Goal: Task Accomplishment & Management: Manage account settings

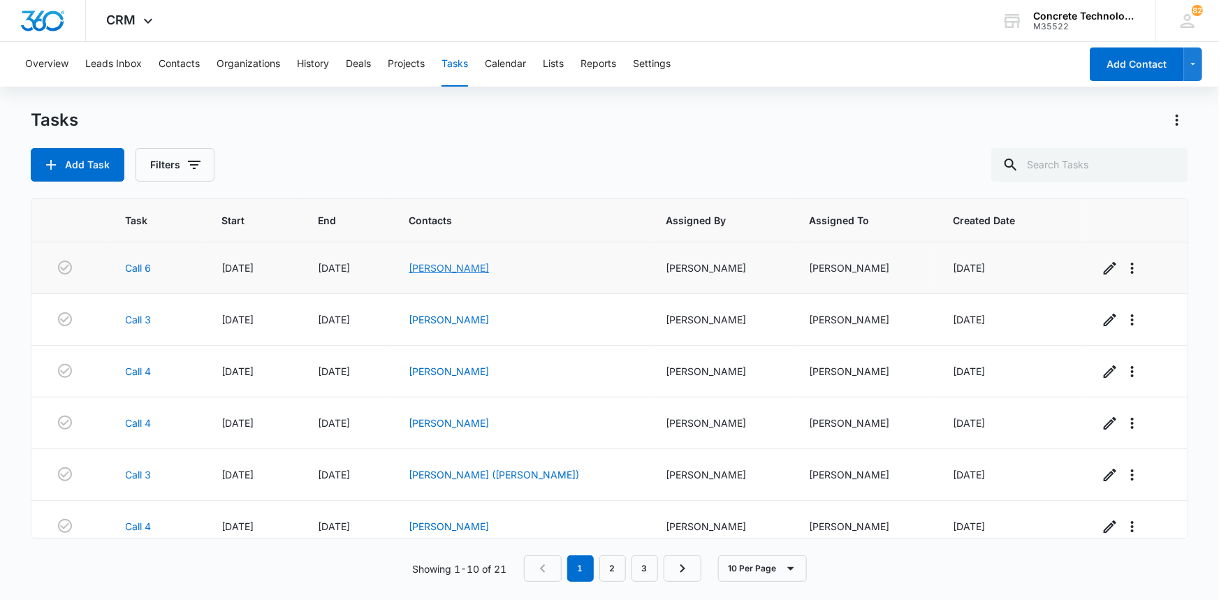
click at [481, 266] on link "[PERSON_NAME]" at bounding box center [449, 268] width 80 height 12
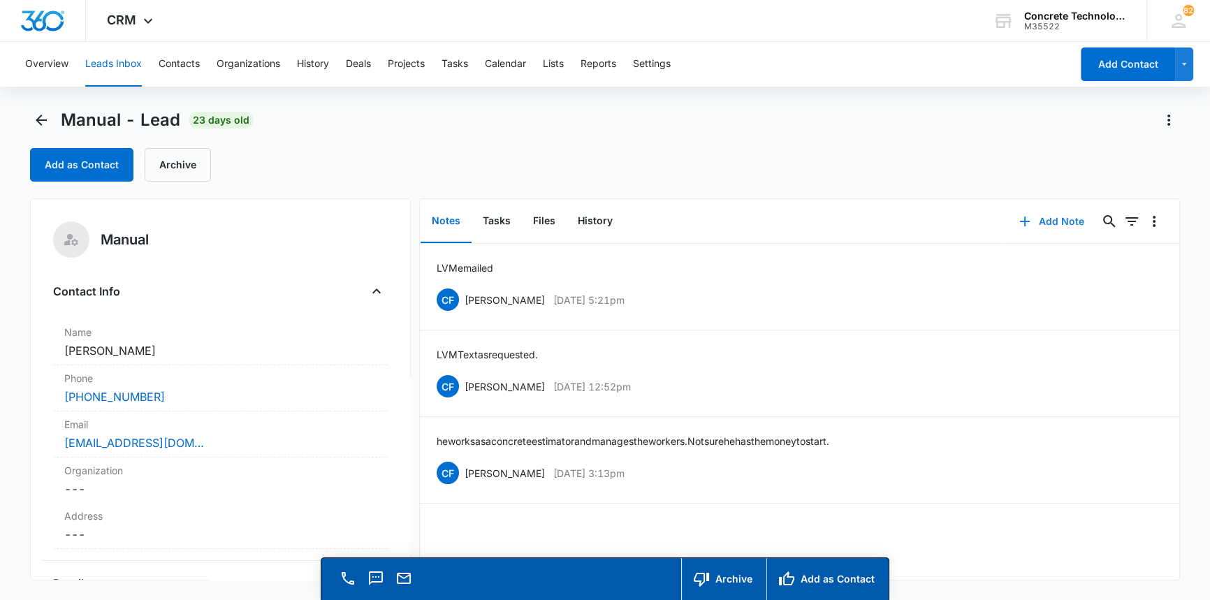
click at [1049, 218] on button "Add Note" at bounding box center [1051, 222] width 93 height 34
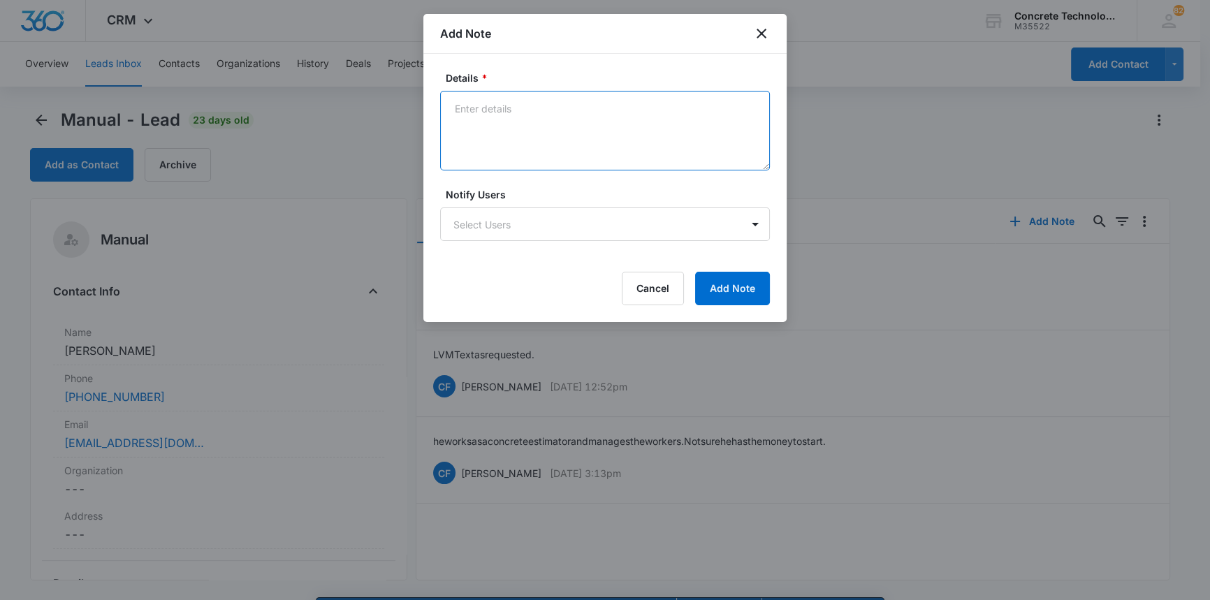
click at [461, 105] on textarea "Details *" at bounding box center [605, 131] width 330 height 80
type textarea "LVM text not responding."
click at [492, 221] on body "CRM Apps Reputation Websites Forms CRM Email Social Content Ads Intelligence Fi…" at bounding box center [605, 320] width 1210 height 640
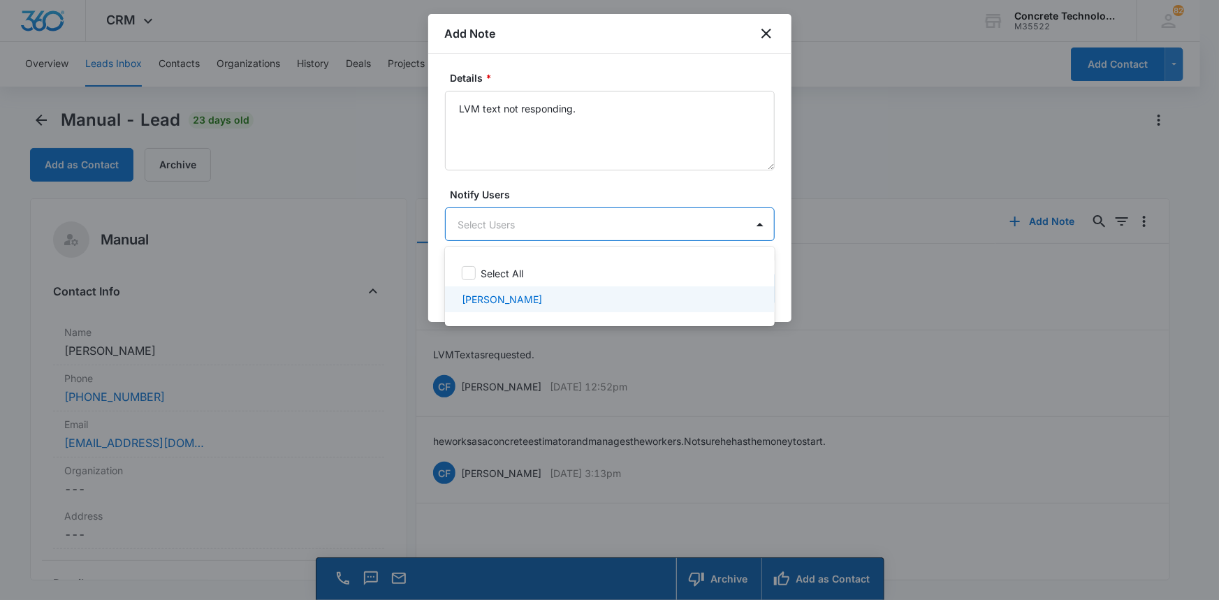
click at [502, 298] on p "[PERSON_NAME]" at bounding box center [502, 299] width 80 height 15
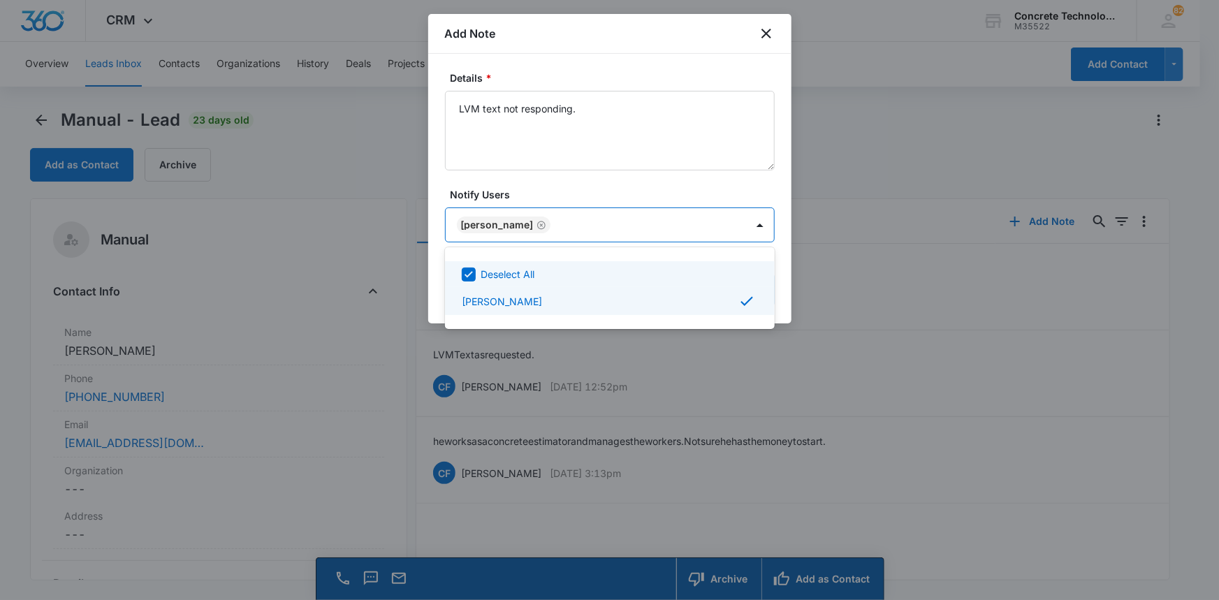
click at [733, 219] on div at bounding box center [609, 300] width 1219 height 600
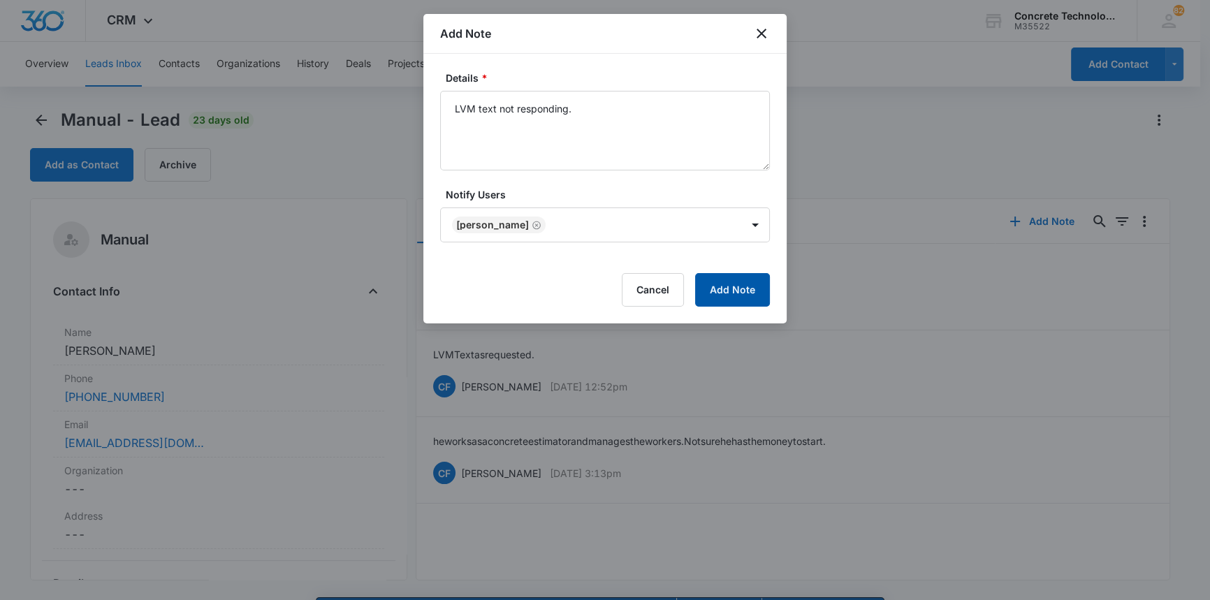
click at [738, 284] on button "Add Note" at bounding box center [732, 290] width 75 height 34
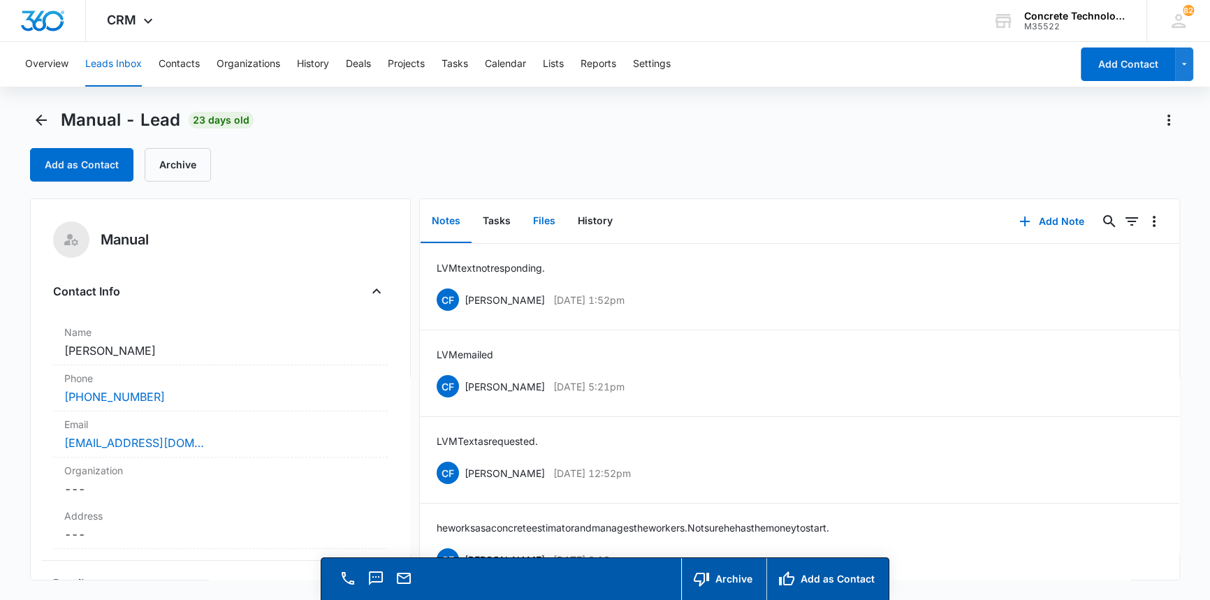
click at [544, 220] on button "Files" at bounding box center [544, 221] width 45 height 43
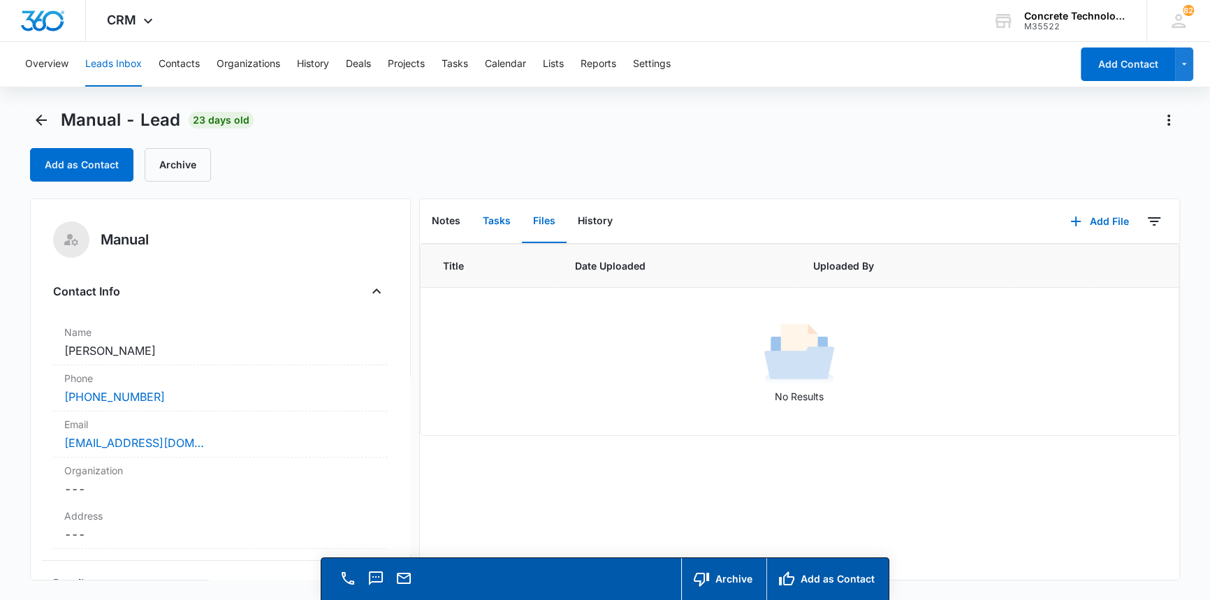
click at [492, 219] on button "Tasks" at bounding box center [497, 221] width 50 height 43
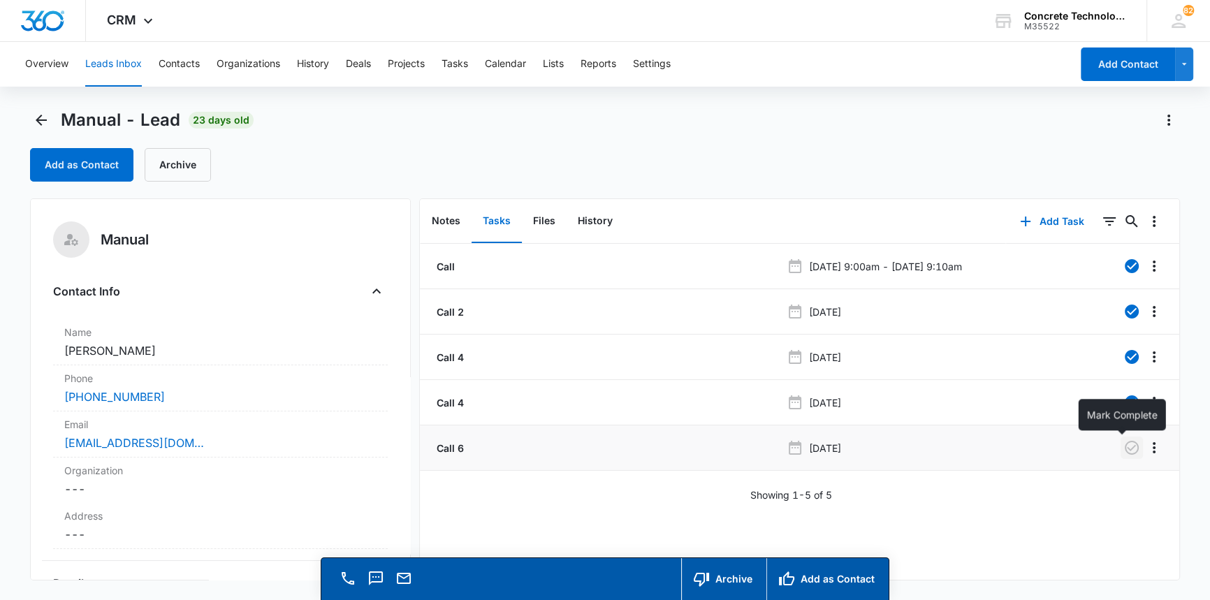
click at [1123, 447] on icon "button" at bounding box center [1131, 447] width 17 height 17
click at [1045, 221] on button "Add Task" at bounding box center [1052, 222] width 92 height 34
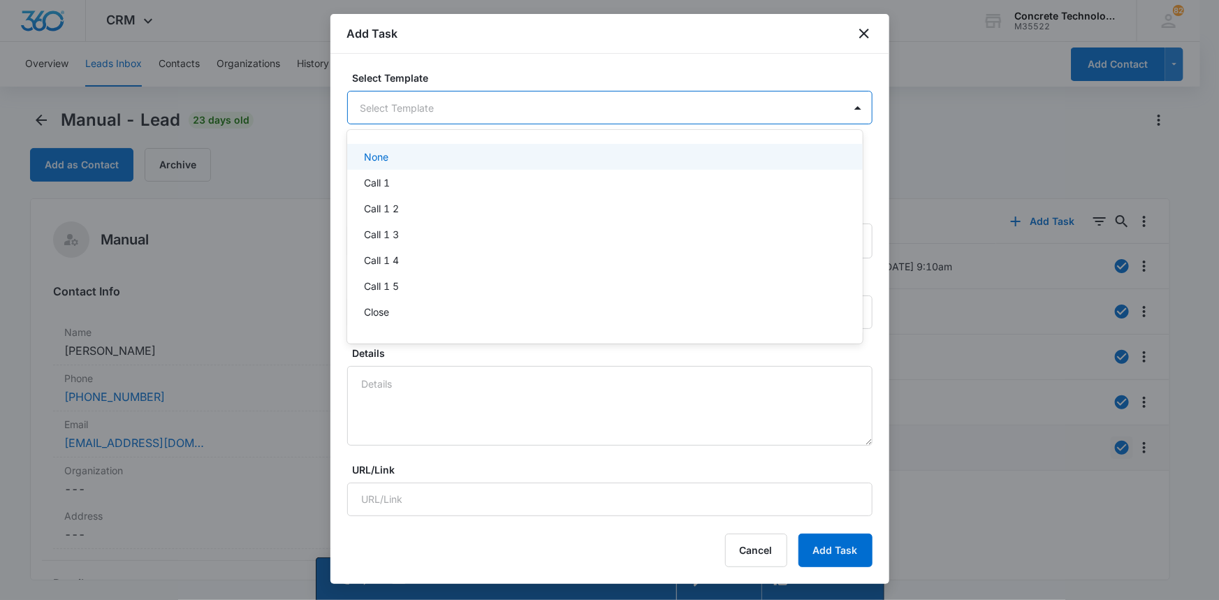
click at [369, 104] on body "CRM Apps Reputation Websites Forms CRM Email Social Content Ads Intelligence Fi…" at bounding box center [609, 300] width 1219 height 600
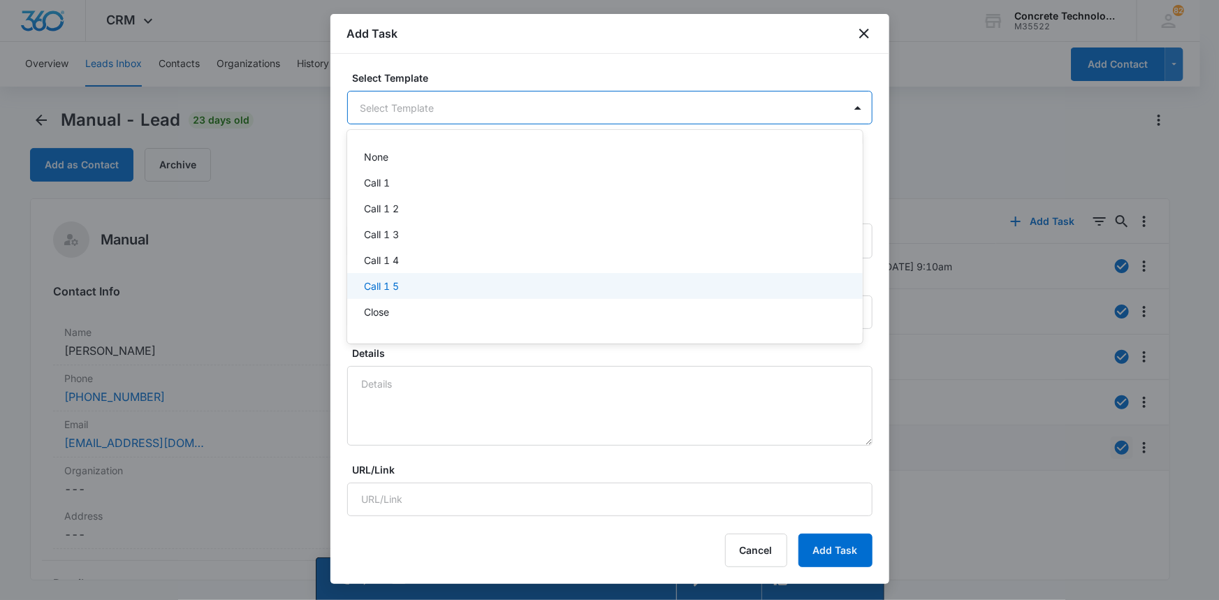
click at [375, 282] on p "Call 1 5" at bounding box center [381, 286] width 35 height 15
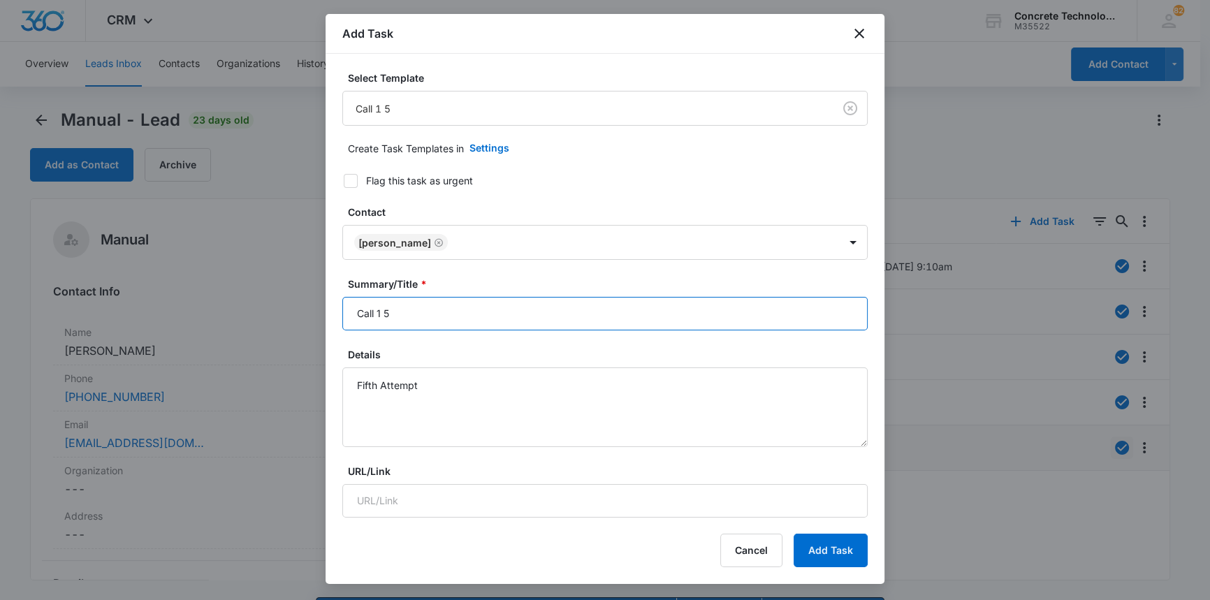
click at [389, 314] on input "Call 1 5" at bounding box center [604, 314] width 525 height 34
click at [382, 314] on input "Call 1 7" at bounding box center [604, 314] width 525 height 34
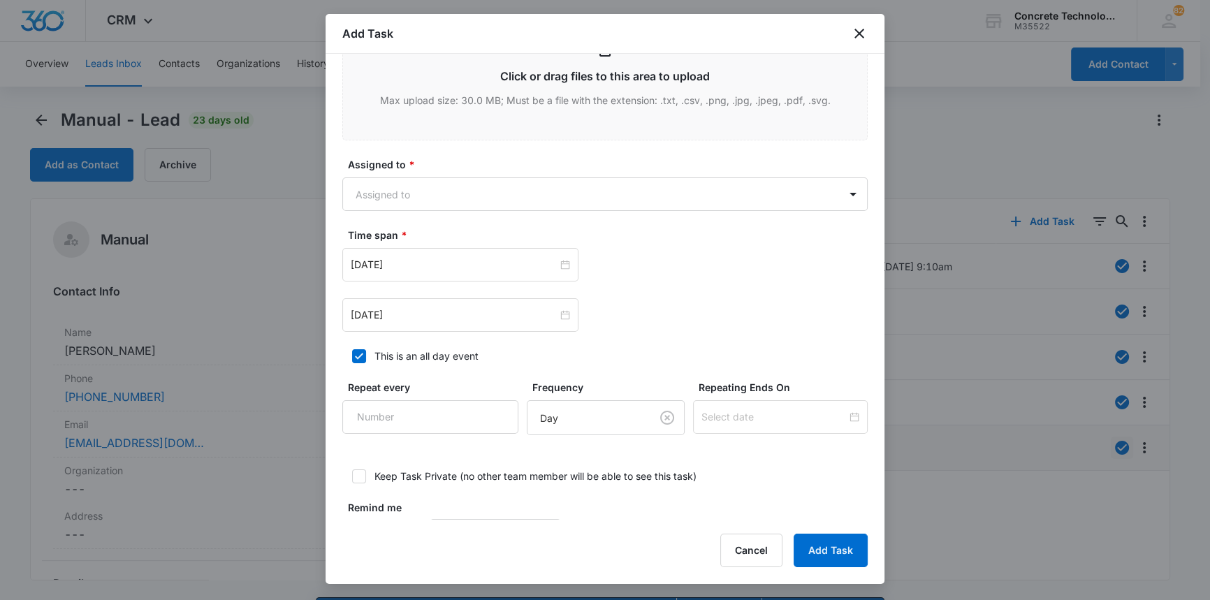
scroll to position [715, 0]
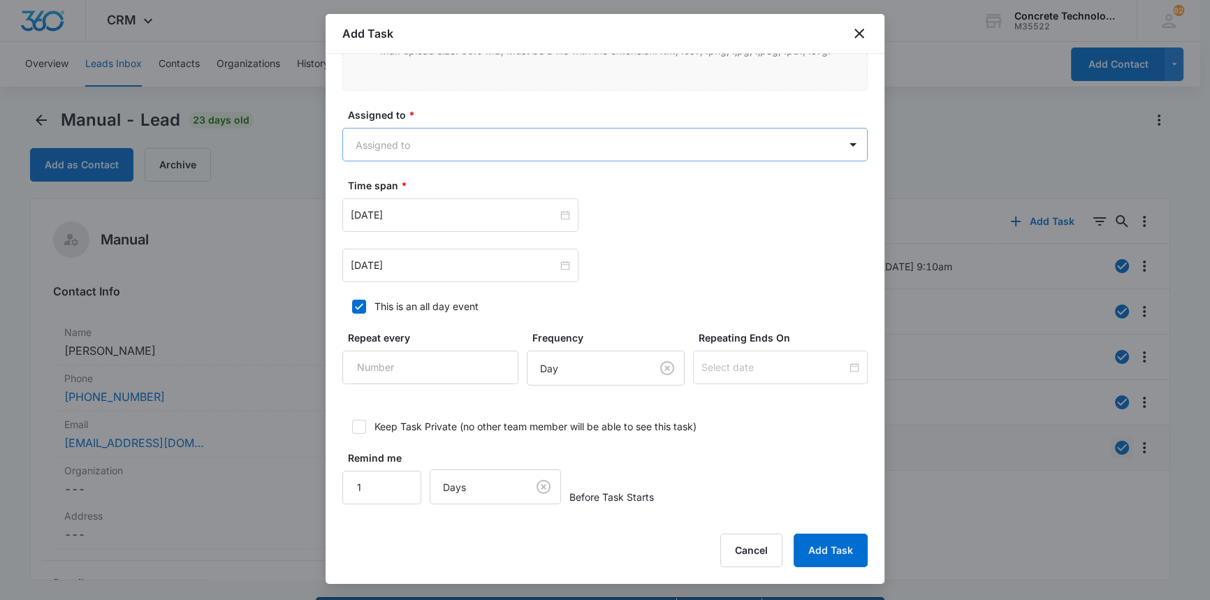
type input "Call 7"
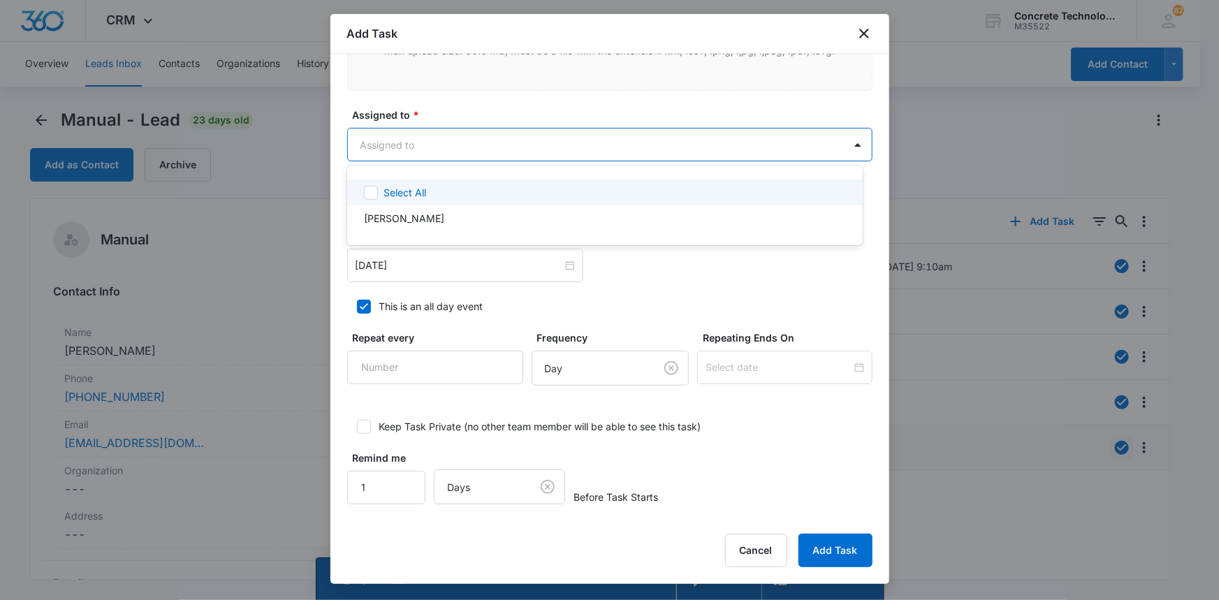
click at [389, 147] on body "CRM Apps Reputation Websites Forms CRM Email Social Content Ads Intelligence Fi…" at bounding box center [609, 300] width 1219 height 600
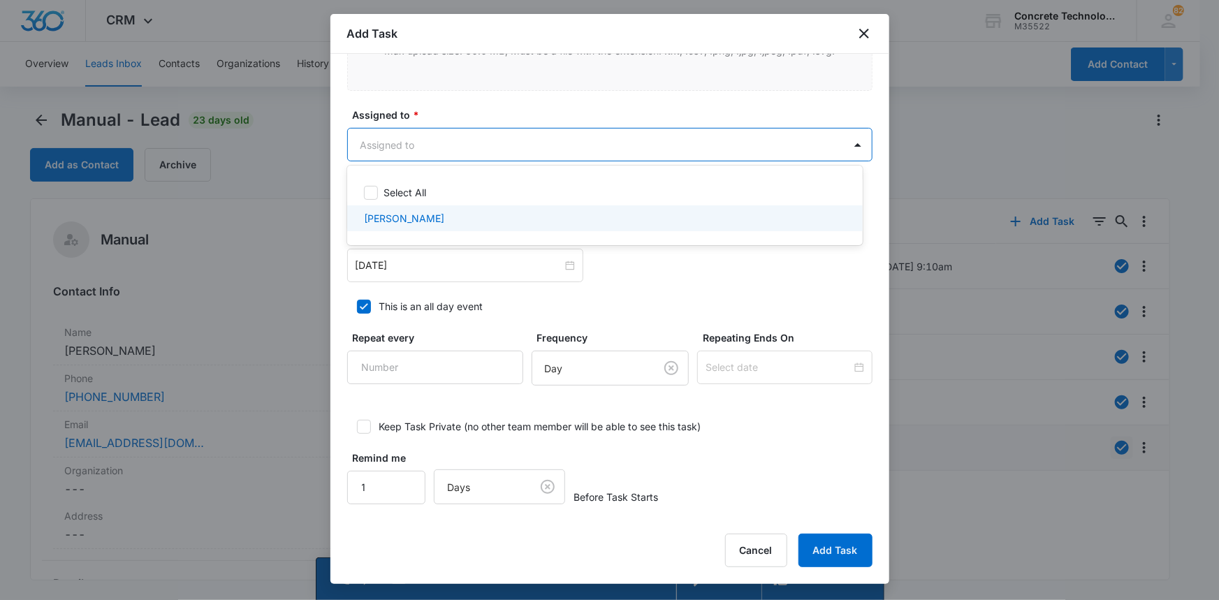
click at [400, 216] on p "[PERSON_NAME]" at bounding box center [404, 218] width 80 height 15
checkbox input "true"
click at [393, 267] on div at bounding box center [609, 300] width 1219 height 600
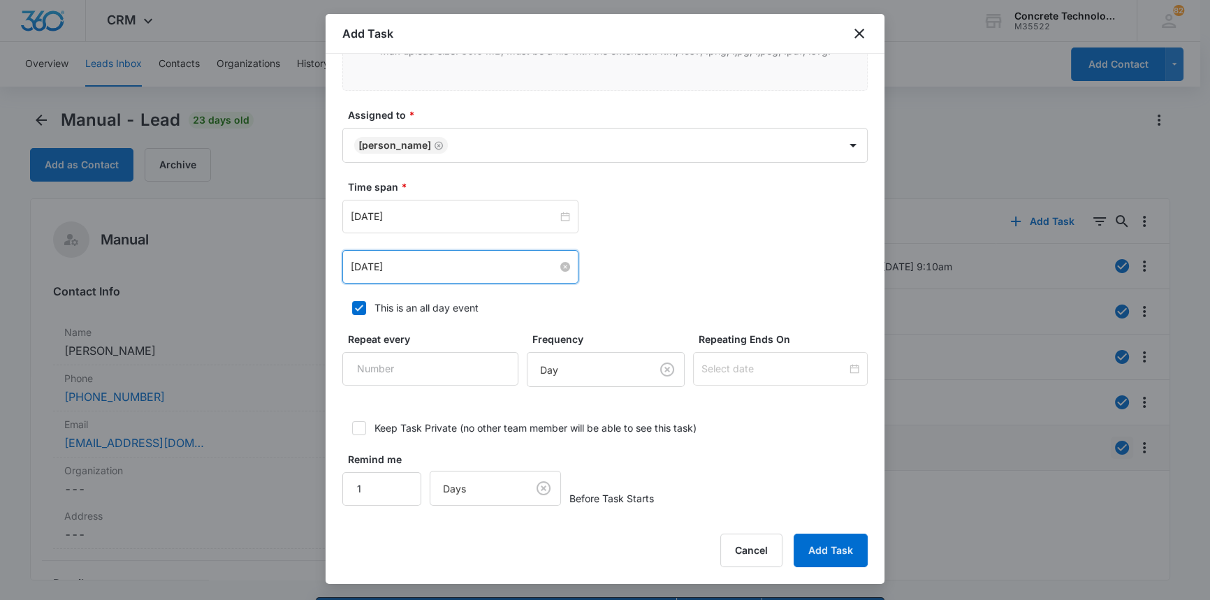
click at [372, 265] on input "[DATE]" at bounding box center [454, 266] width 207 height 15
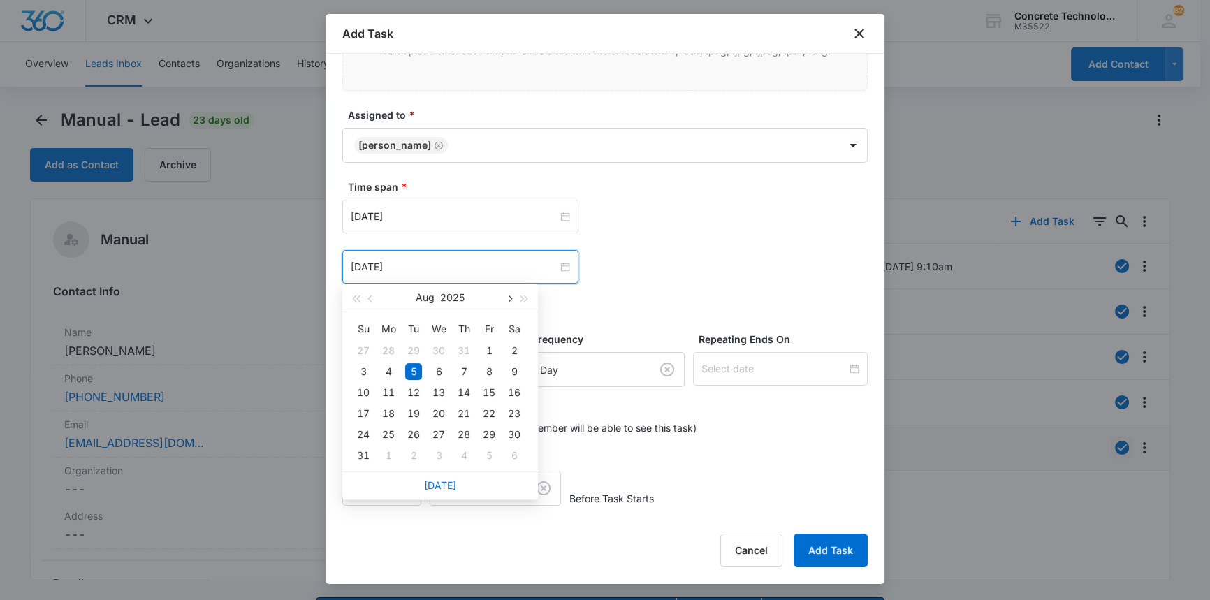
click at [509, 299] on span "button" at bounding box center [508, 298] width 7 height 7
type input "[DATE]"
click at [441, 368] on div "10" at bounding box center [438, 371] width 17 height 17
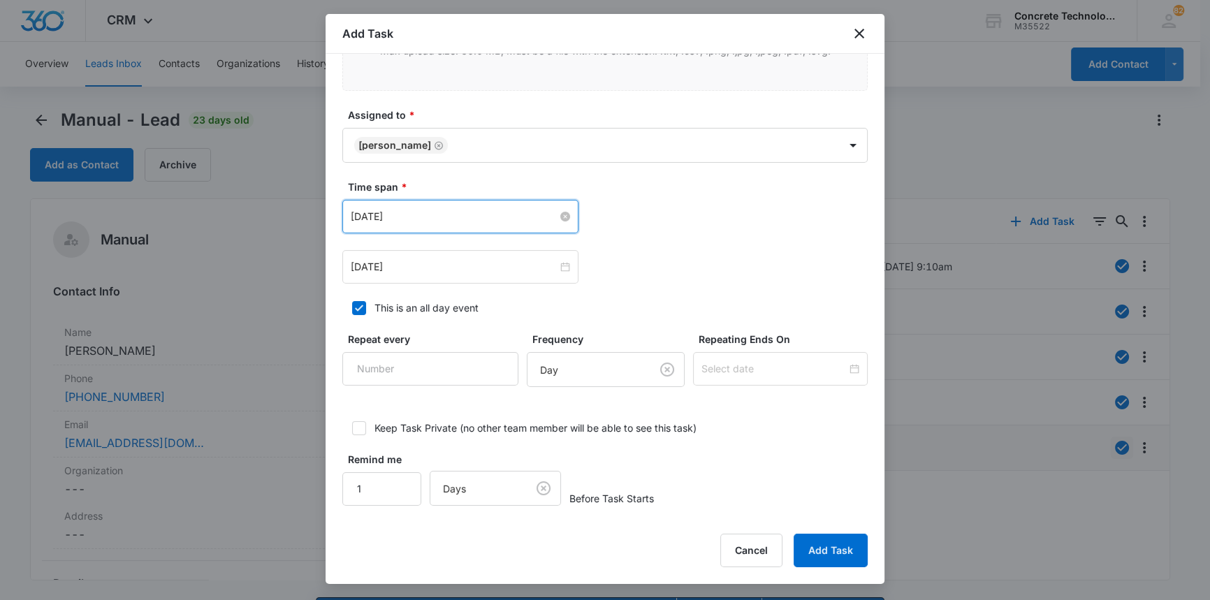
click at [434, 215] on input "[DATE]" at bounding box center [454, 216] width 207 height 15
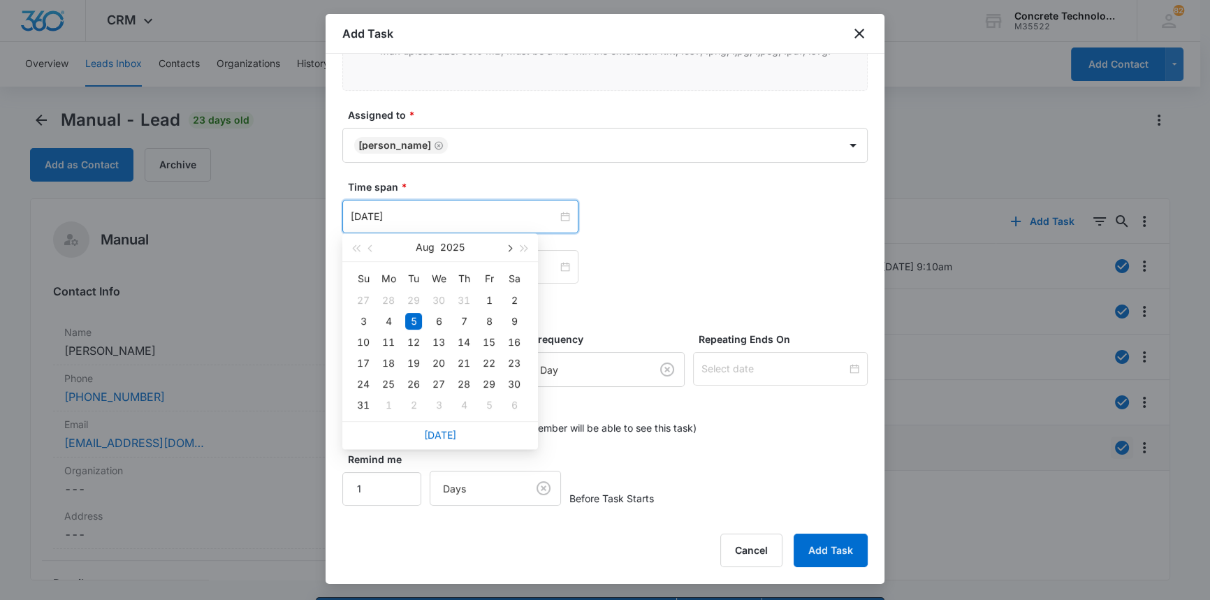
click at [511, 248] on span "button" at bounding box center [508, 248] width 7 height 7
type input "[DATE]"
click at [442, 321] on div "10" at bounding box center [438, 321] width 17 height 17
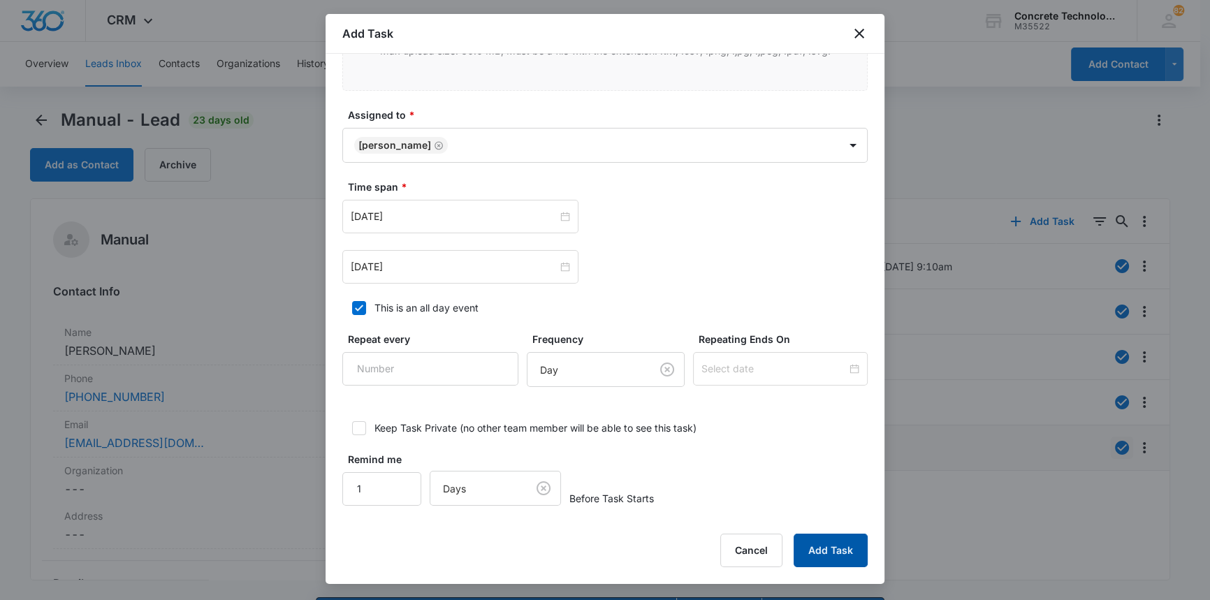
click at [838, 553] on button "Add Task" at bounding box center [831, 551] width 74 height 34
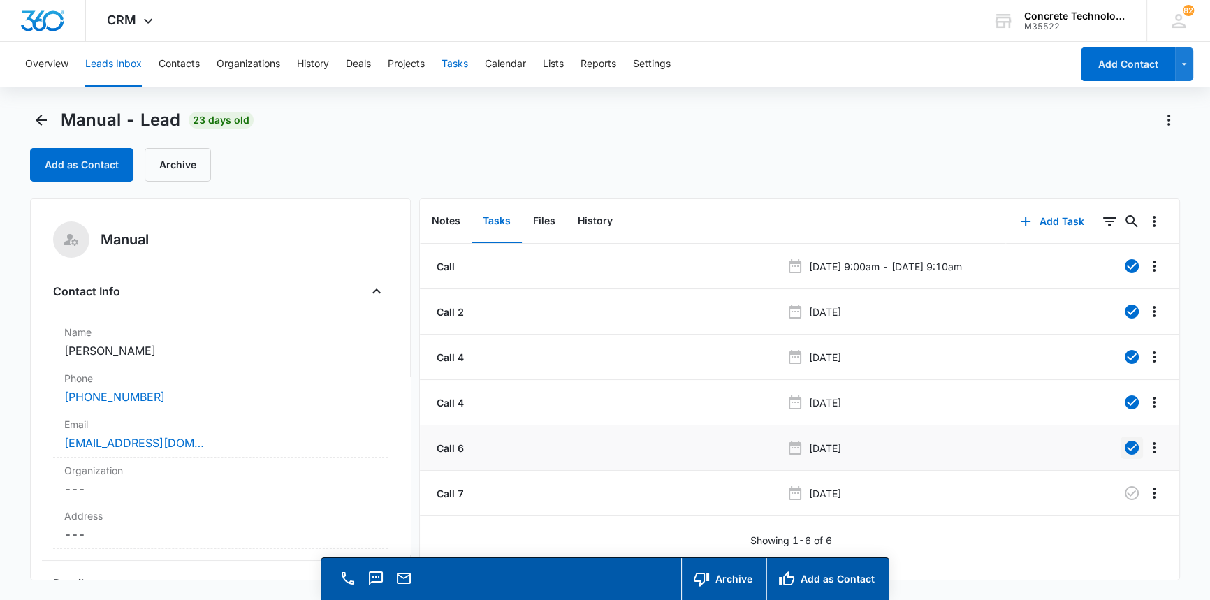
click at [461, 63] on button "Tasks" at bounding box center [454, 64] width 27 height 45
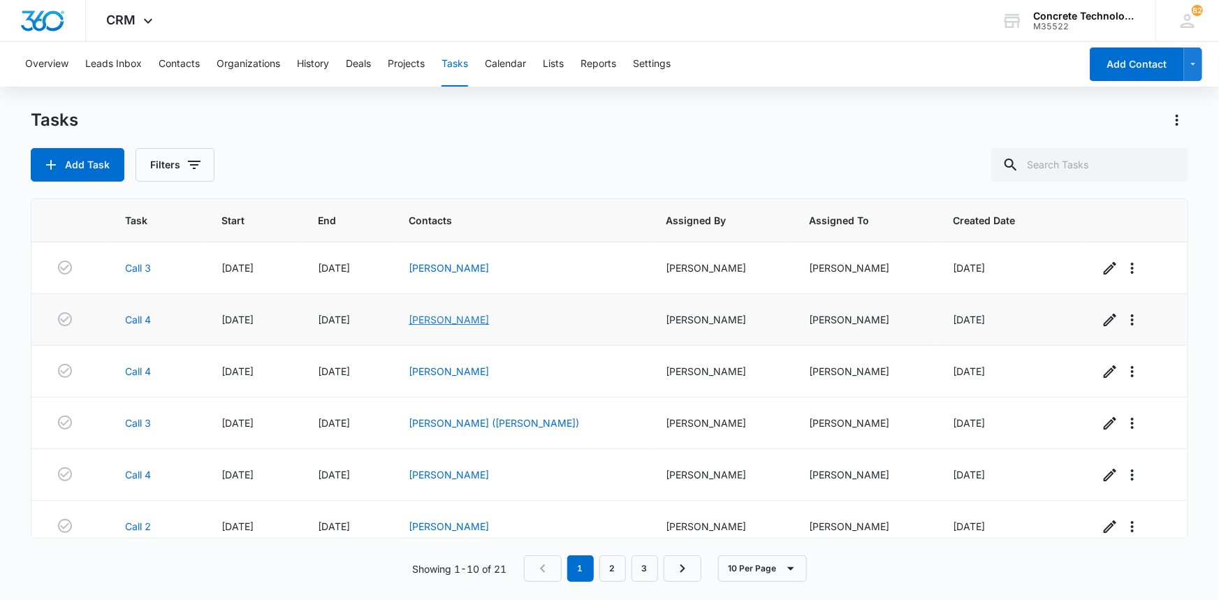
click at [465, 322] on link "[PERSON_NAME]" at bounding box center [449, 320] width 80 height 12
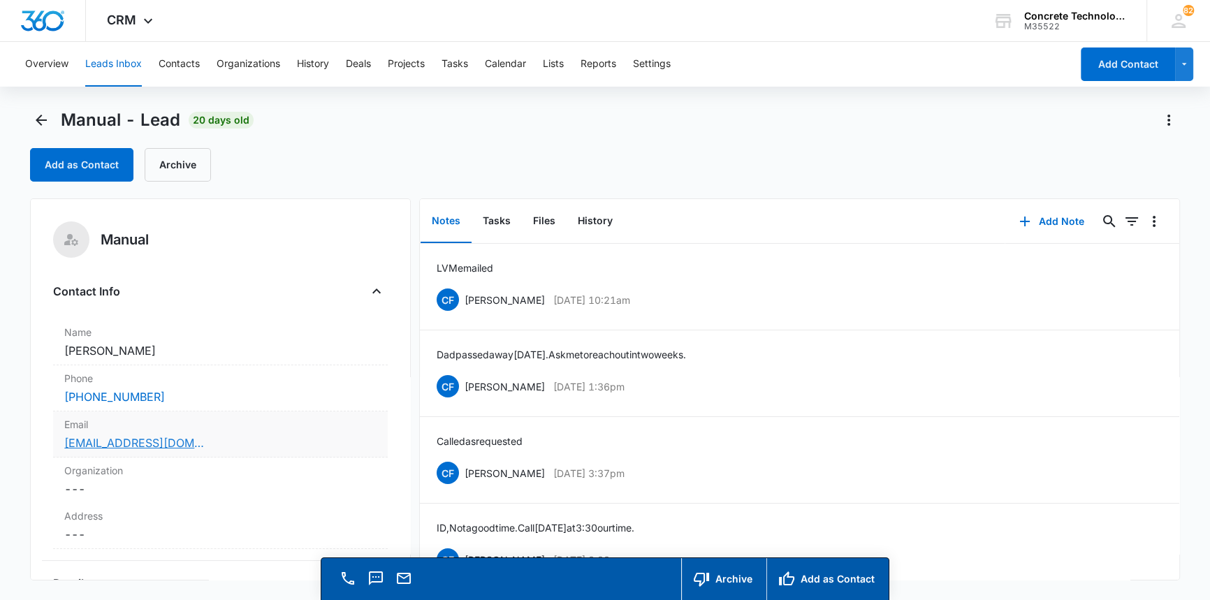
click at [122, 439] on link "[EMAIL_ADDRESS][DOMAIN_NAME]" at bounding box center [134, 442] width 140 height 17
click at [1042, 217] on button "Add Note" at bounding box center [1051, 222] width 93 height 34
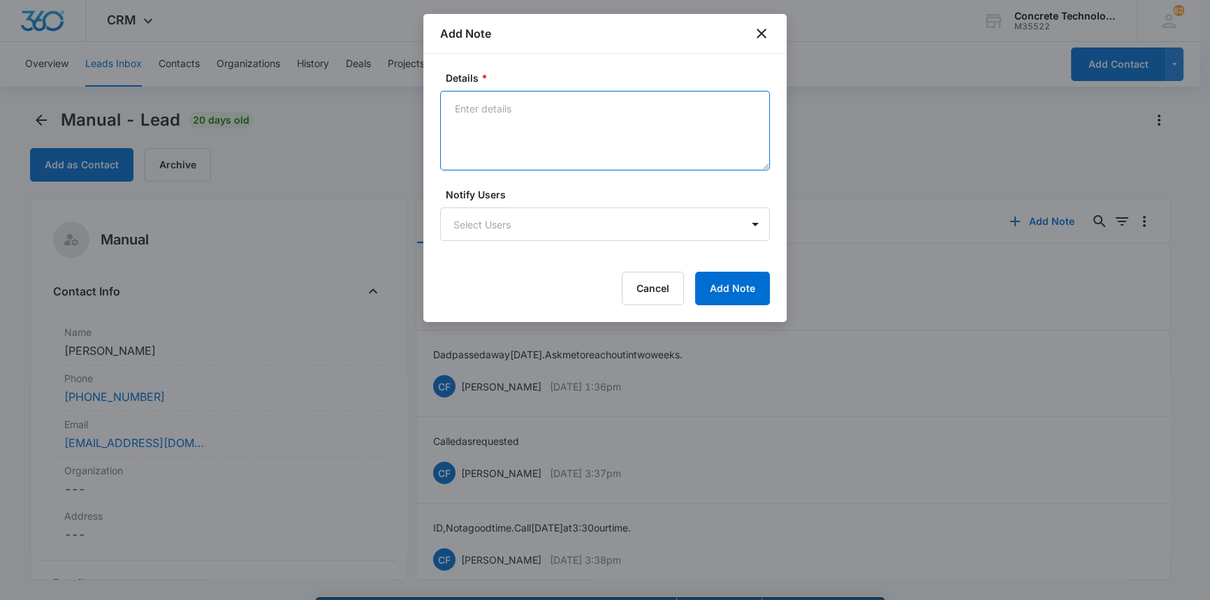
click at [469, 111] on textarea "Details *" at bounding box center [605, 131] width 330 height 80
type textarea "LVM text"
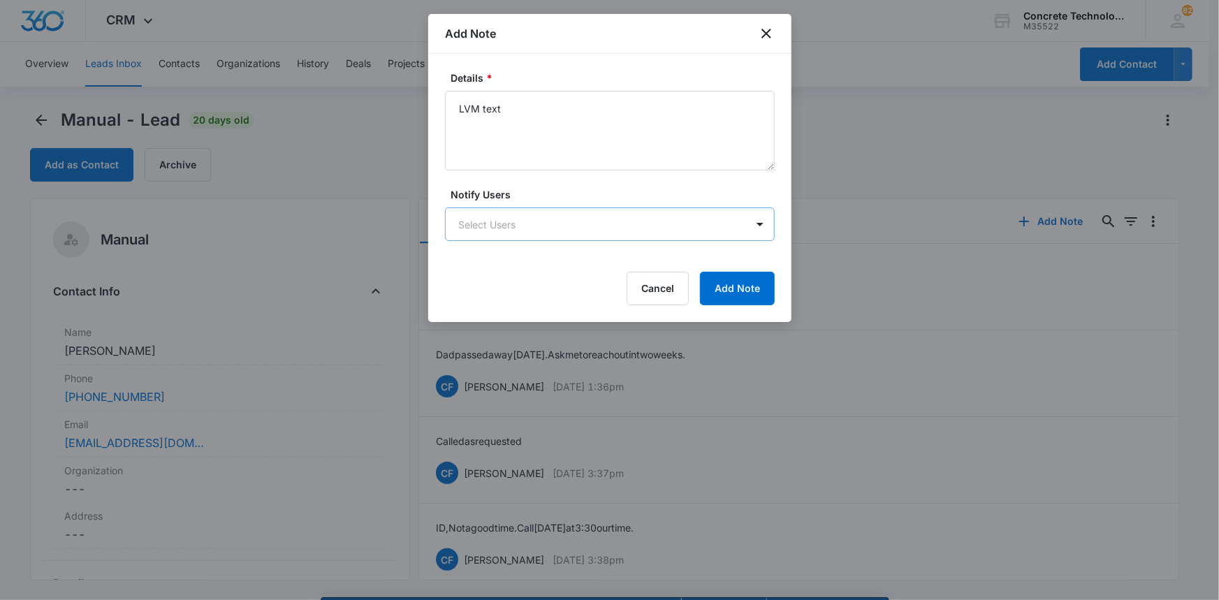
click at [506, 218] on body "CRM Apps Reputation Websites Forms CRM Email Social Content Ads Intelligence Fi…" at bounding box center [609, 320] width 1219 height 640
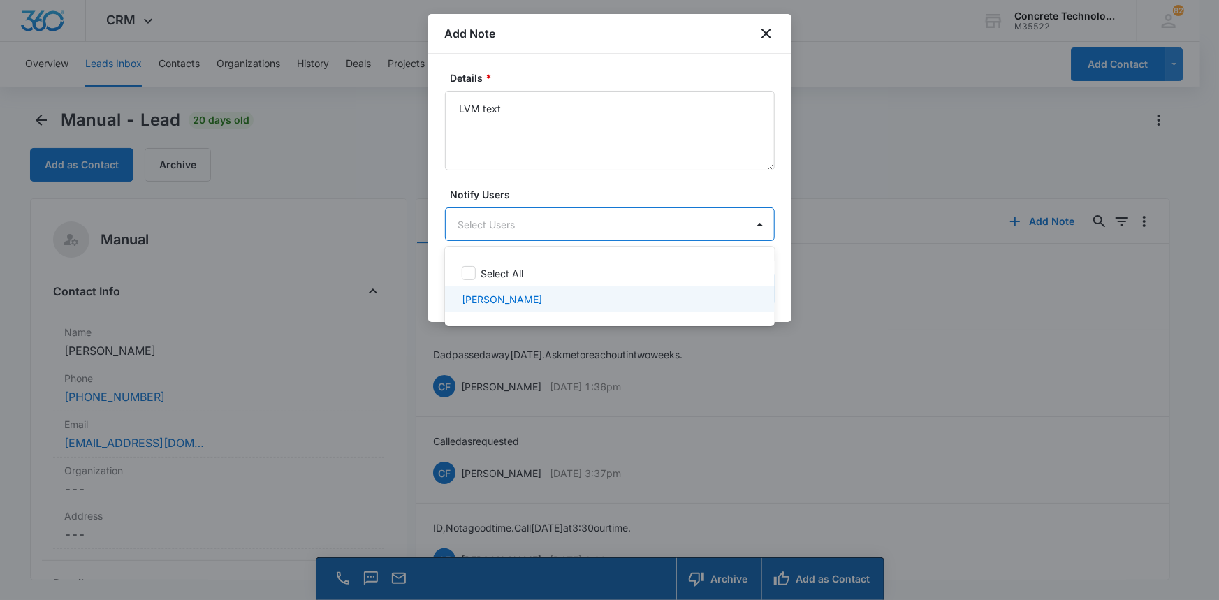
click at [506, 301] on p "[PERSON_NAME]" at bounding box center [502, 299] width 80 height 15
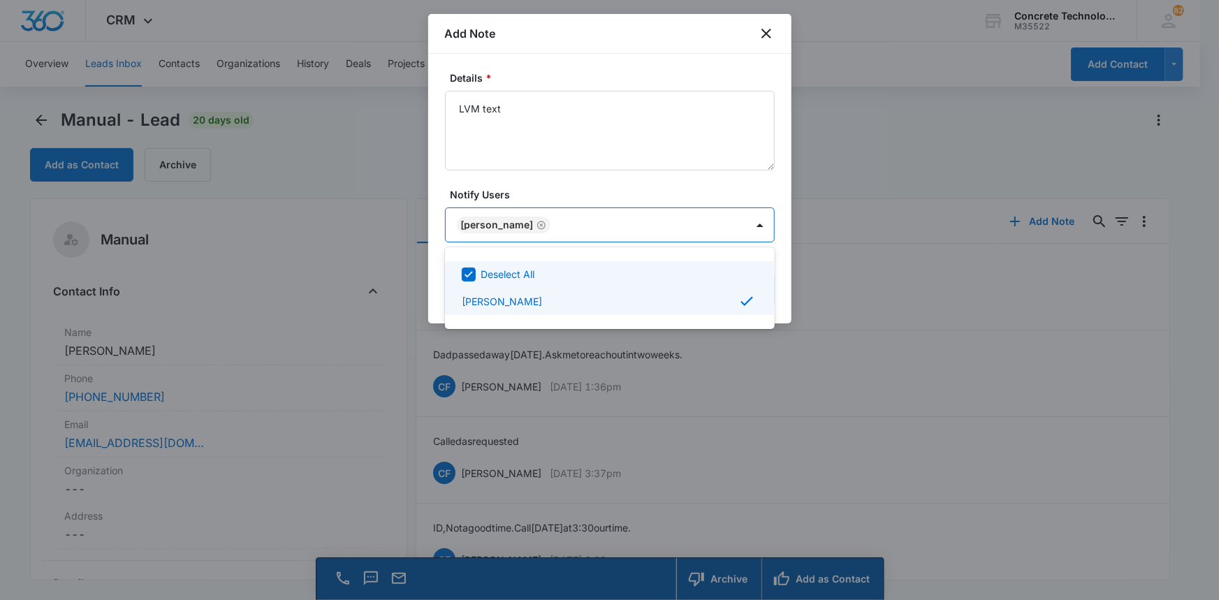
click at [740, 220] on div at bounding box center [609, 300] width 1219 height 600
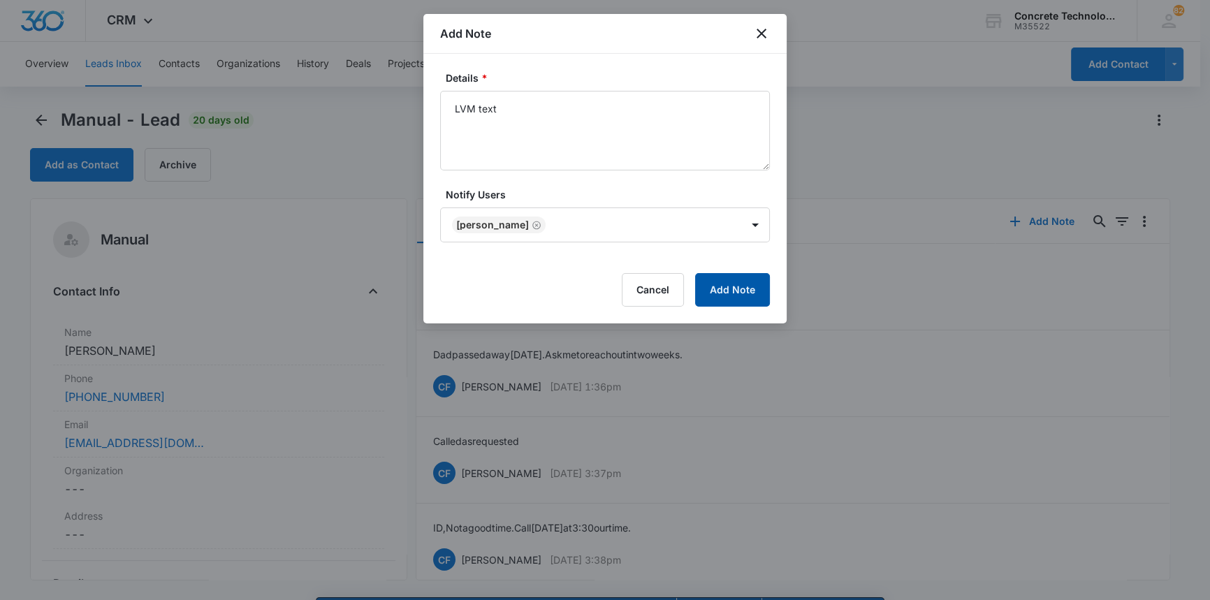
click at [737, 288] on button "Add Note" at bounding box center [732, 290] width 75 height 34
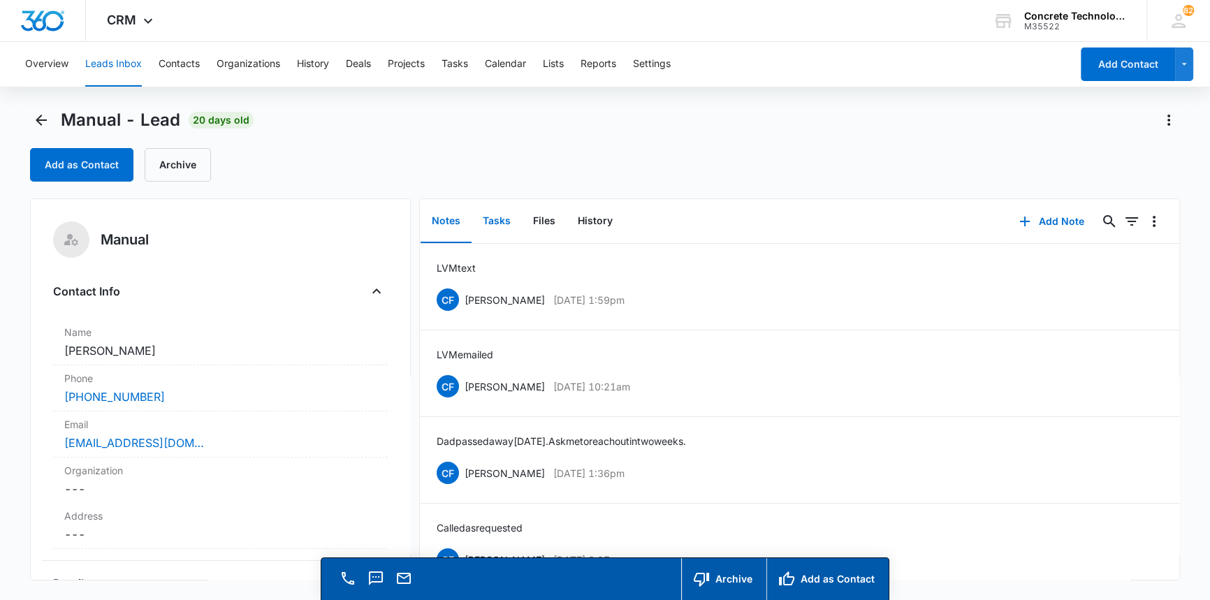
click at [490, 217] on button "Tasks" at bounding box center [497, 221] width 50 height 43
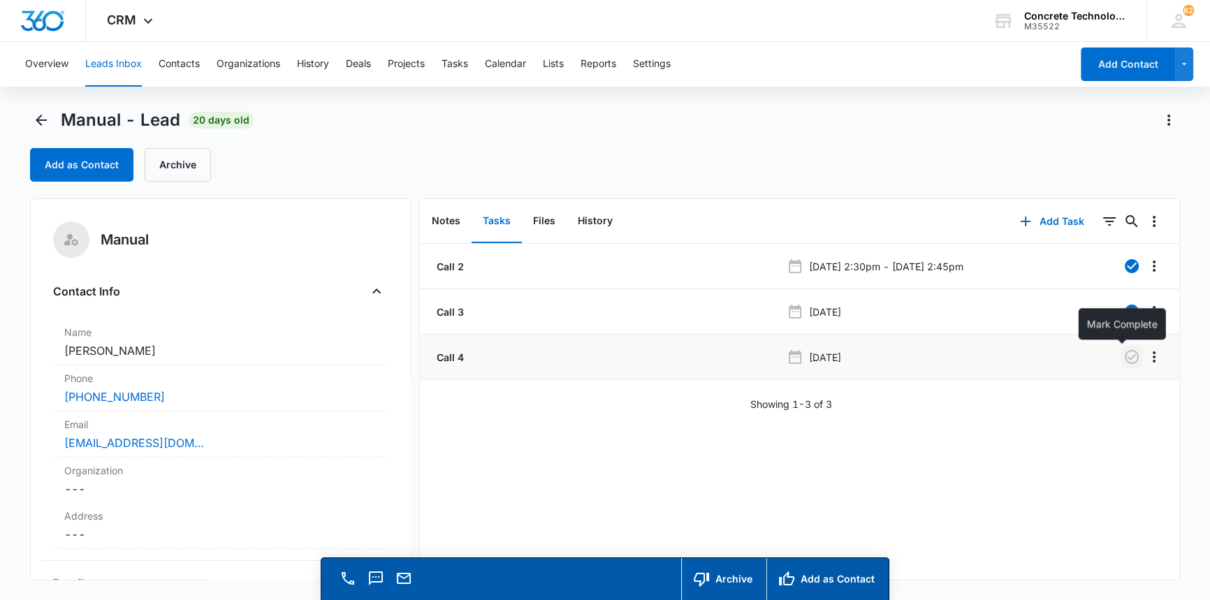
click at [1123, 353] on icon "button" at bounding box center [1131, 357] width 17 height 17
click at [1039, 223] on button "Add Task" at bounding box center [1052, 222] width 92 height 34
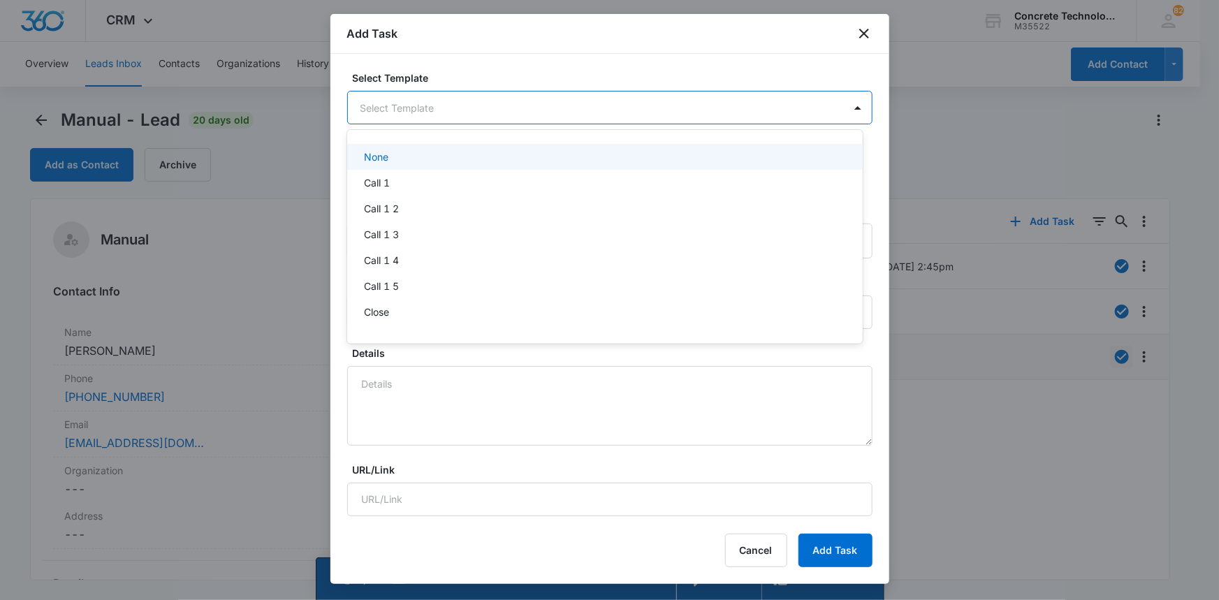
click at [391, 103] on body "CRM Apps Reputation Websites Forms CRM Email Social Content Ads Intelligence Fi…" at bounding box center [609, 300] width 1219 height 600
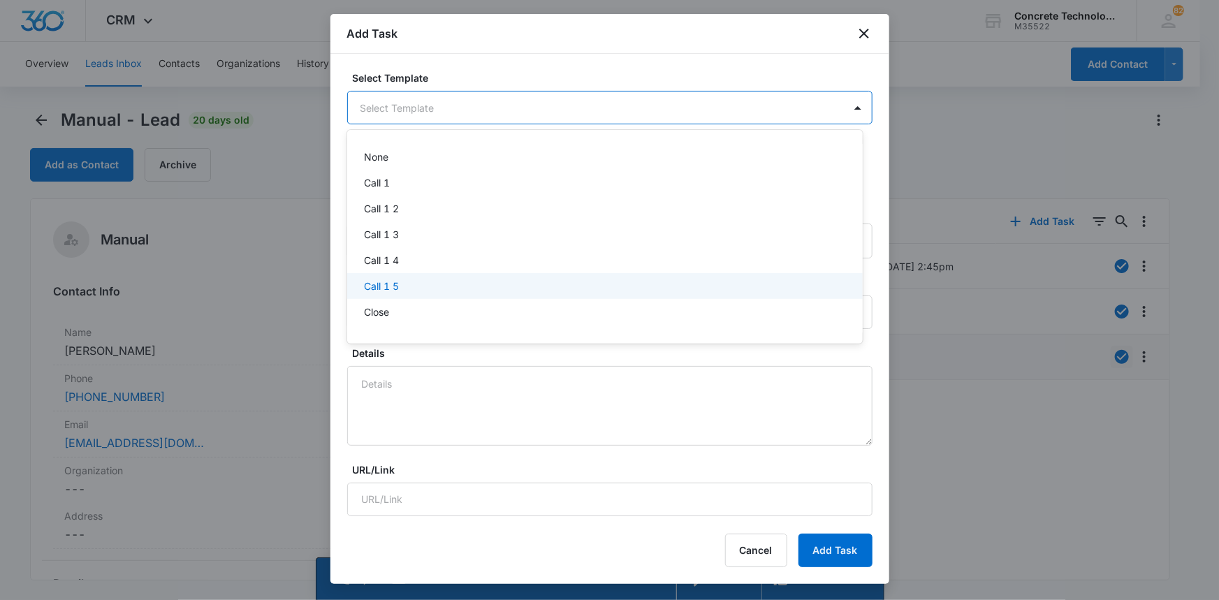
click at [381, 281] on p "Call 1 5" at bounding box center [381, 286] width 35 height 15
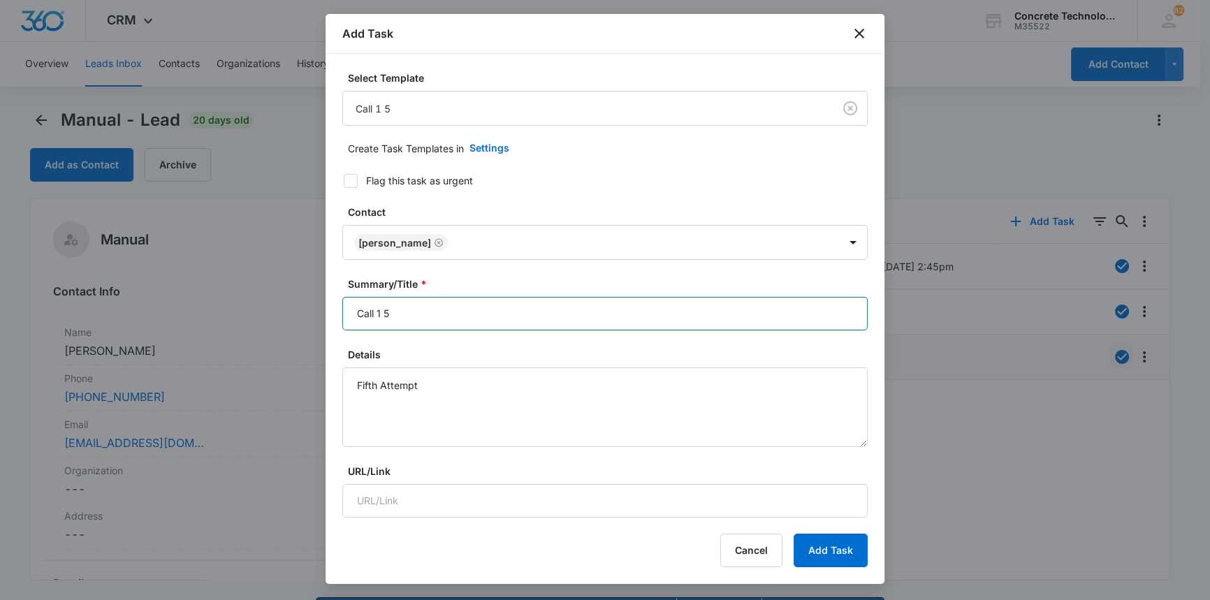
click at [380, 316] on input "Call 1 5" at bounding box center [604, 314] width 525 height 34
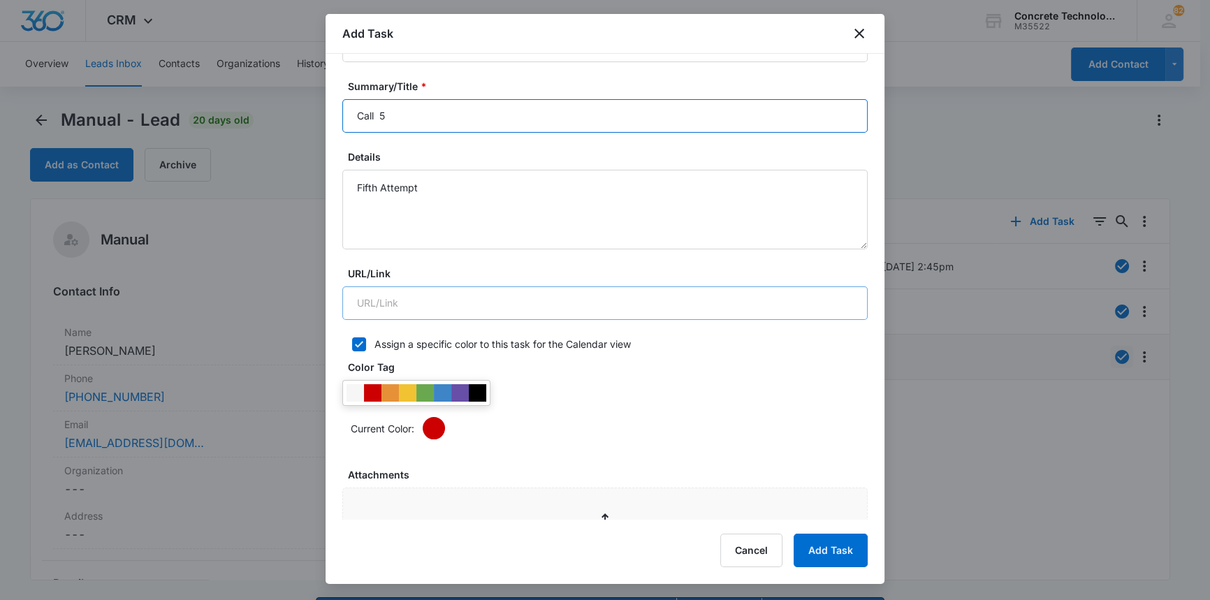
scroll to position [571, 0]
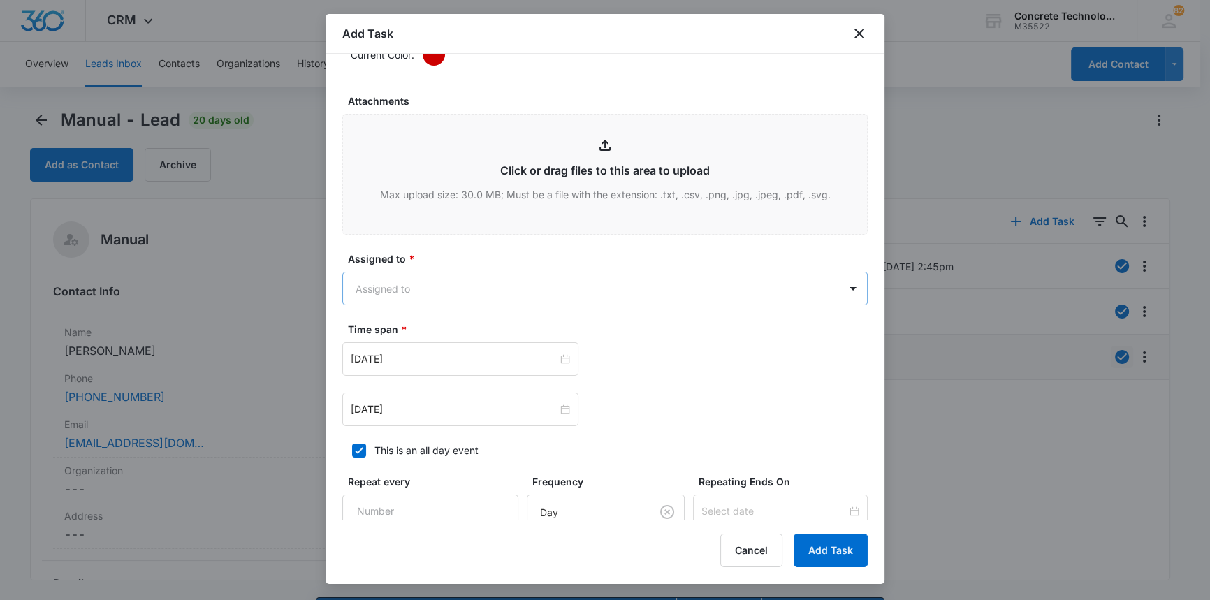
type input "Call 5"
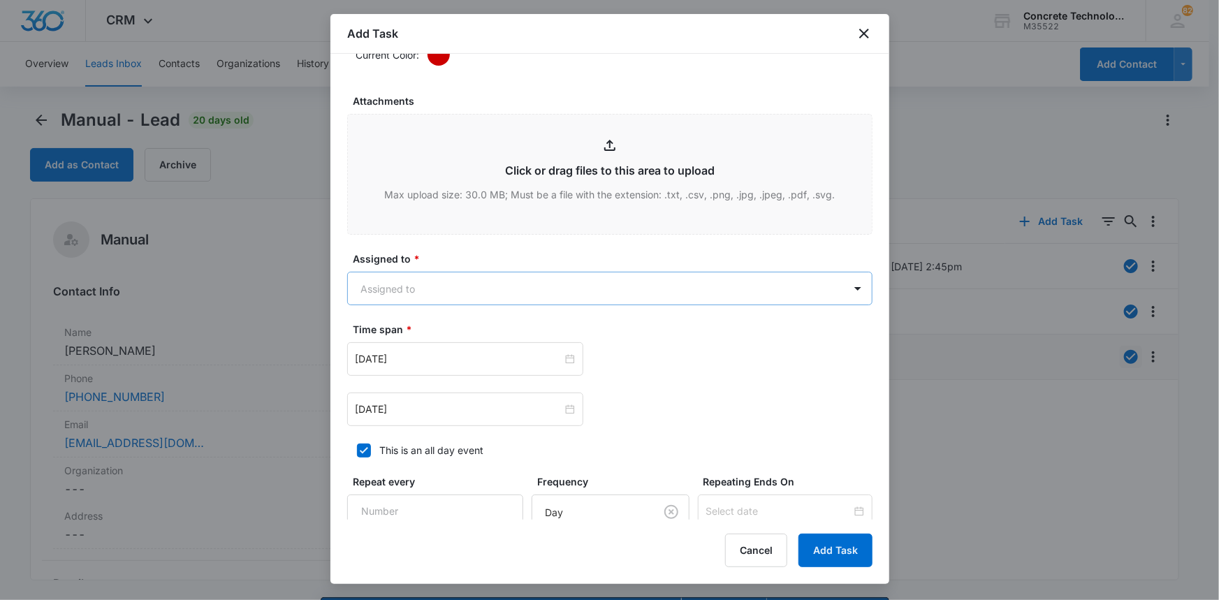
click at [399, 275] on body "CRM Apps Reputation Websites Forms CRM Email Social Content Ads Intelligence Fi…" at bounding box center [609, 320] width 1219 height 640
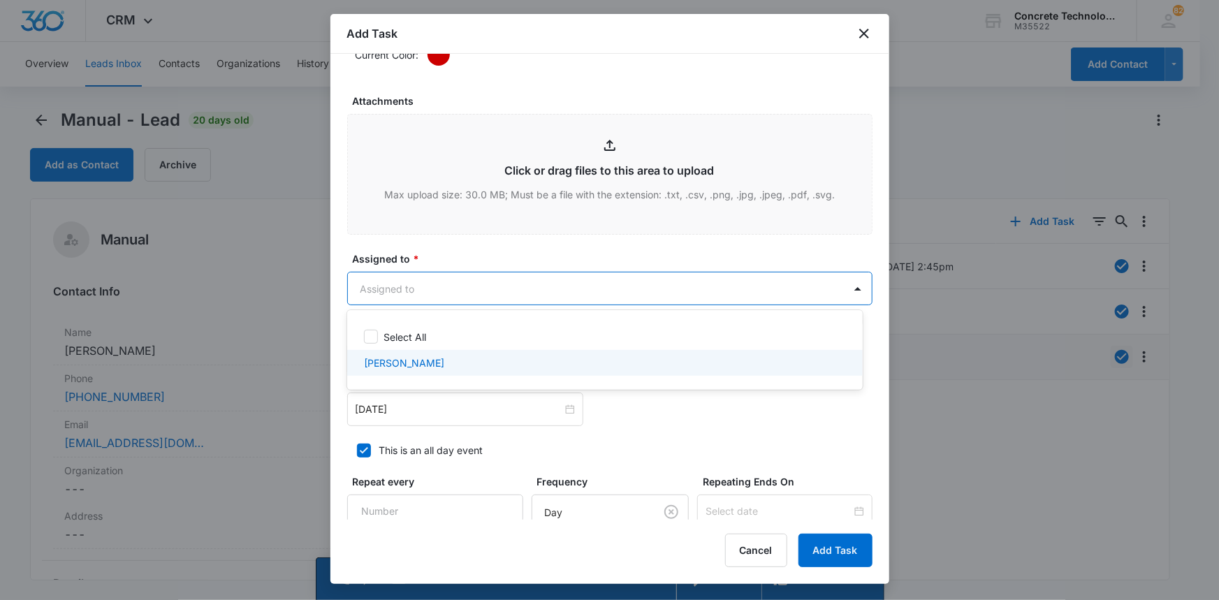
click at [372, 365] on p "[PERSON_NAME]" at bounding box center [404, 363] width 80 height 15
checkbox input "true"
click at [372, 405] on div at bounding box center [609, 300] width 1219 height 600
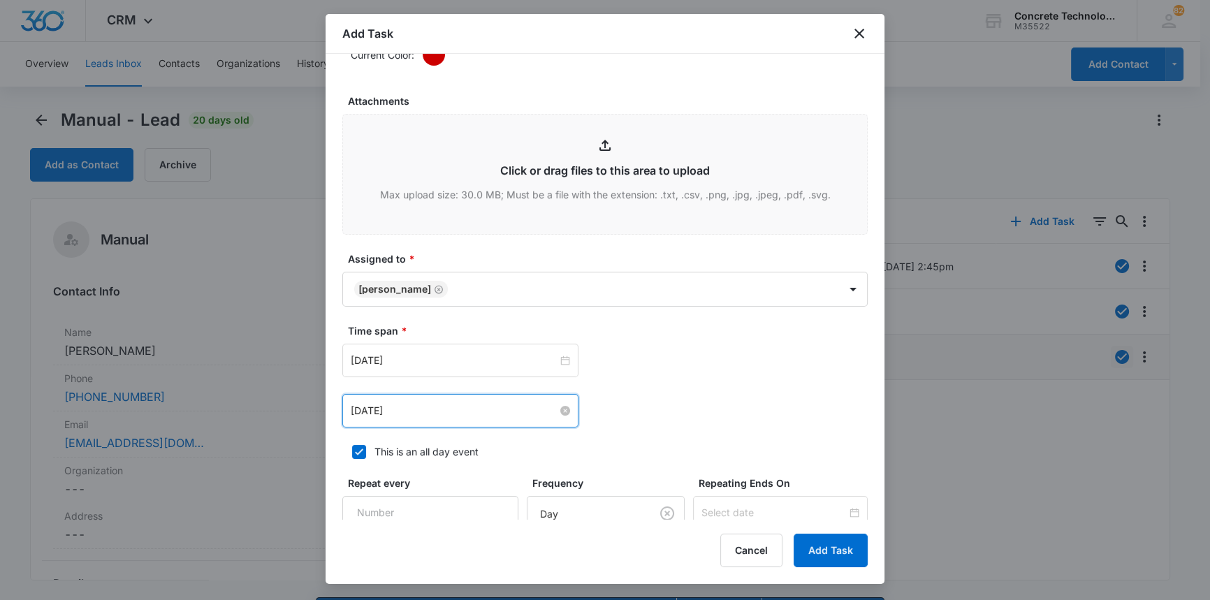
click at [372, 412] on input "[DATE]" at bounding box center [454, 410] width 207 height 15
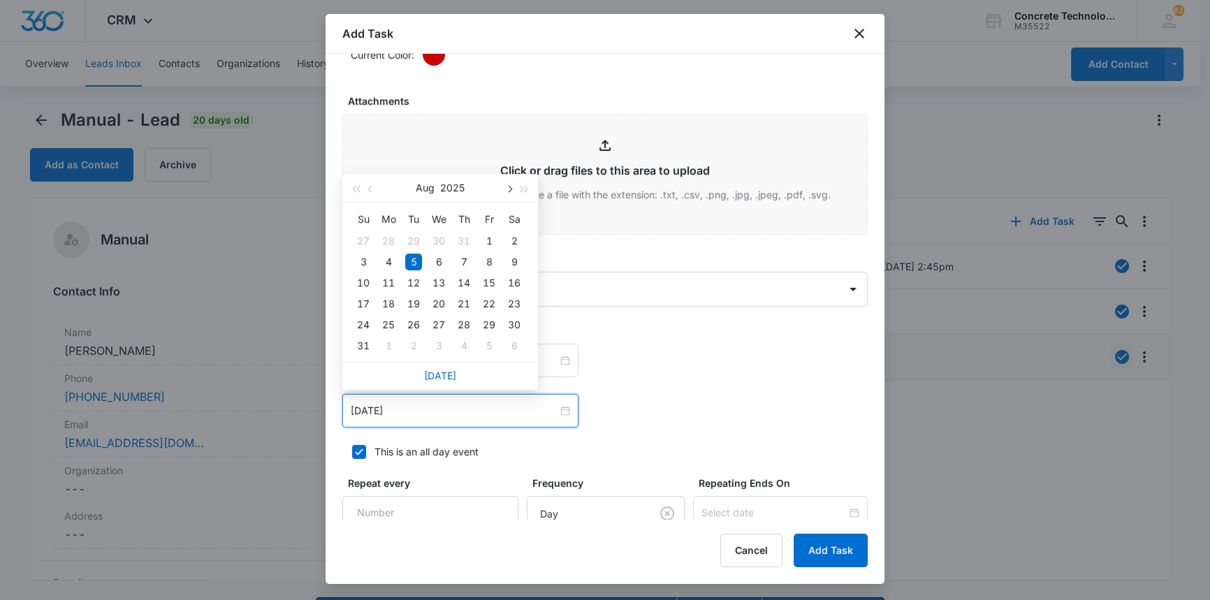
click at [511, 191] on button "button" at bounding box center [508, 188] width 15 height 28
type input "[DATE]"
click at [463, 258] on div "11" at bounding box center [463, 262] width 17 height 17
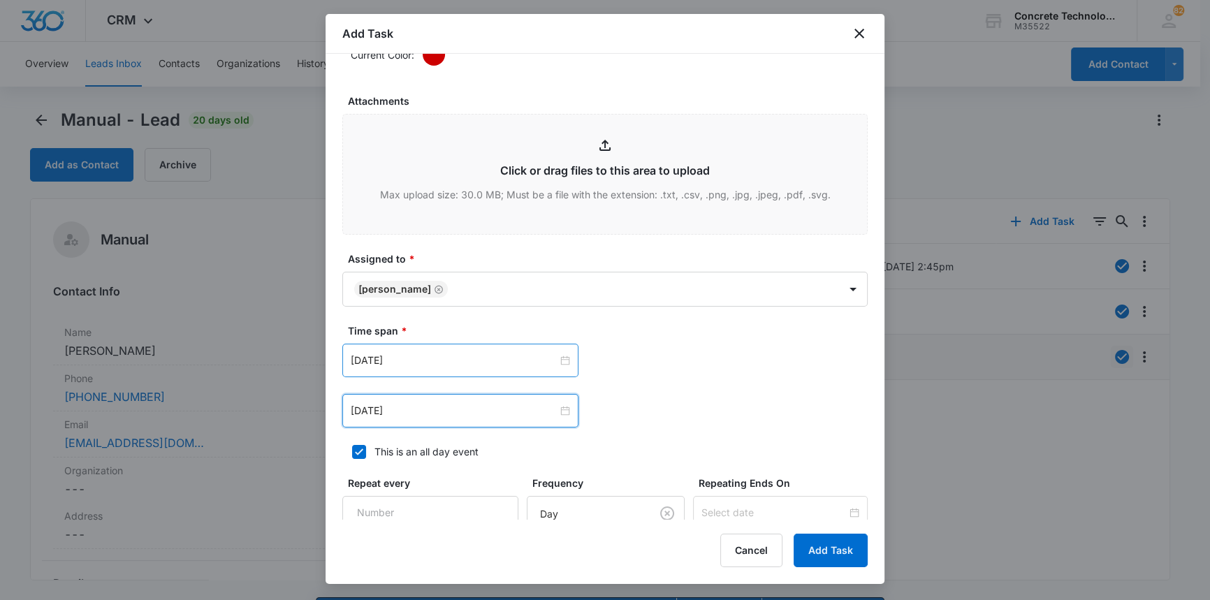
click at [448, 350] on div "[DATE]" at bounding box center [460, 361] width 236 height 34
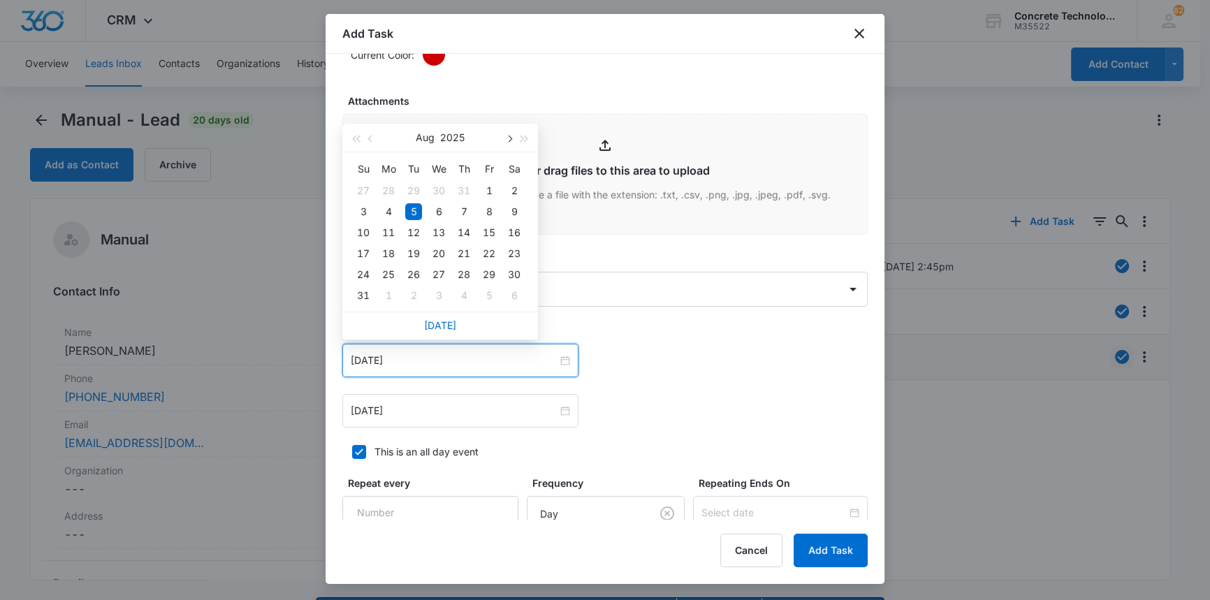
click at [509, 136] on span "button" at bounding box center [508, 139] width 7 height 7
type input "[DATE]"
click at [467, 209] on div "11" at bounding box center [463, 211] width 17 height 17
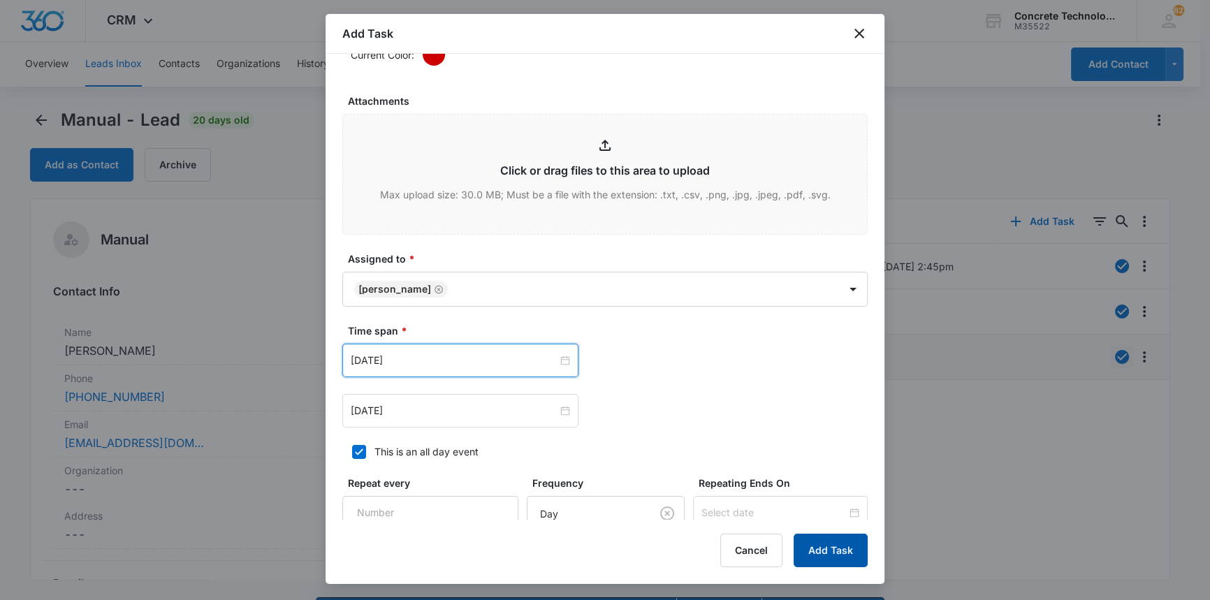
click at [842, 549] on button "Add Task" at bounding box center [831, 551] width 74 height 34
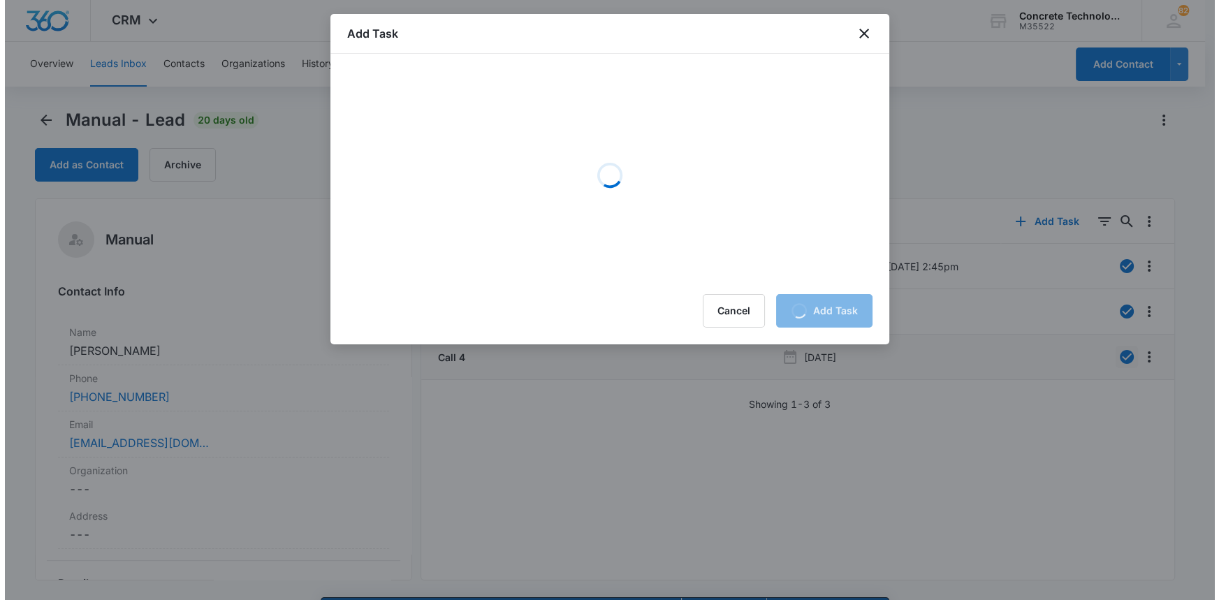
scroll to position [0, 0]
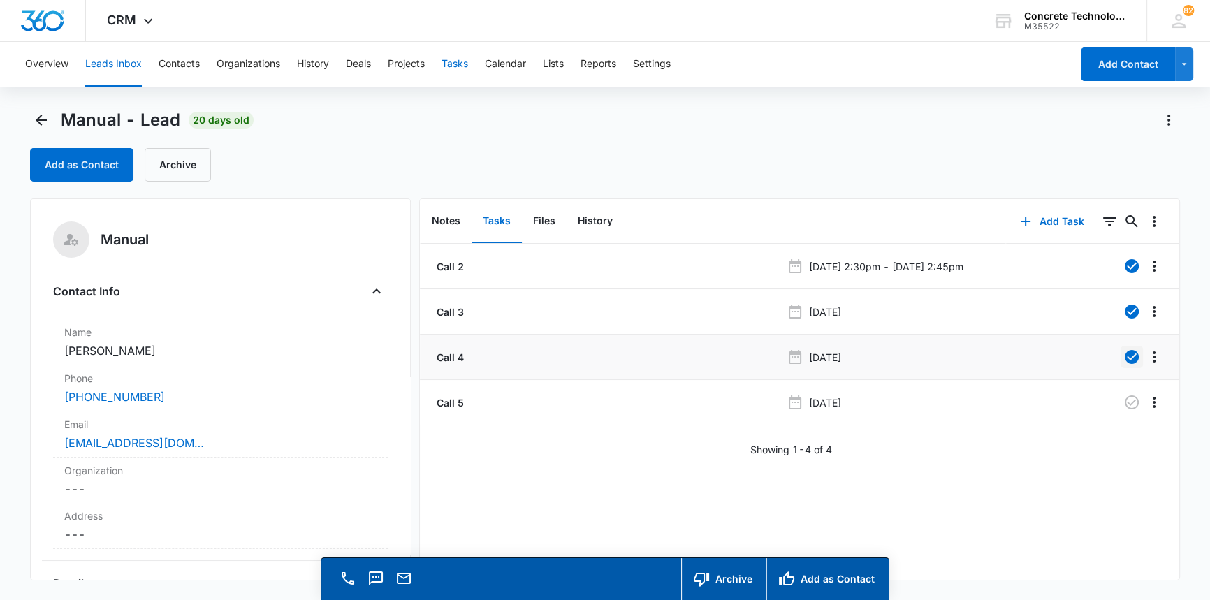
click at [460, 66] on button "Tasks" at bounding box center [454, 64] width 27 height 45
